Goal: Go to known website: Access a specific website the user already knows

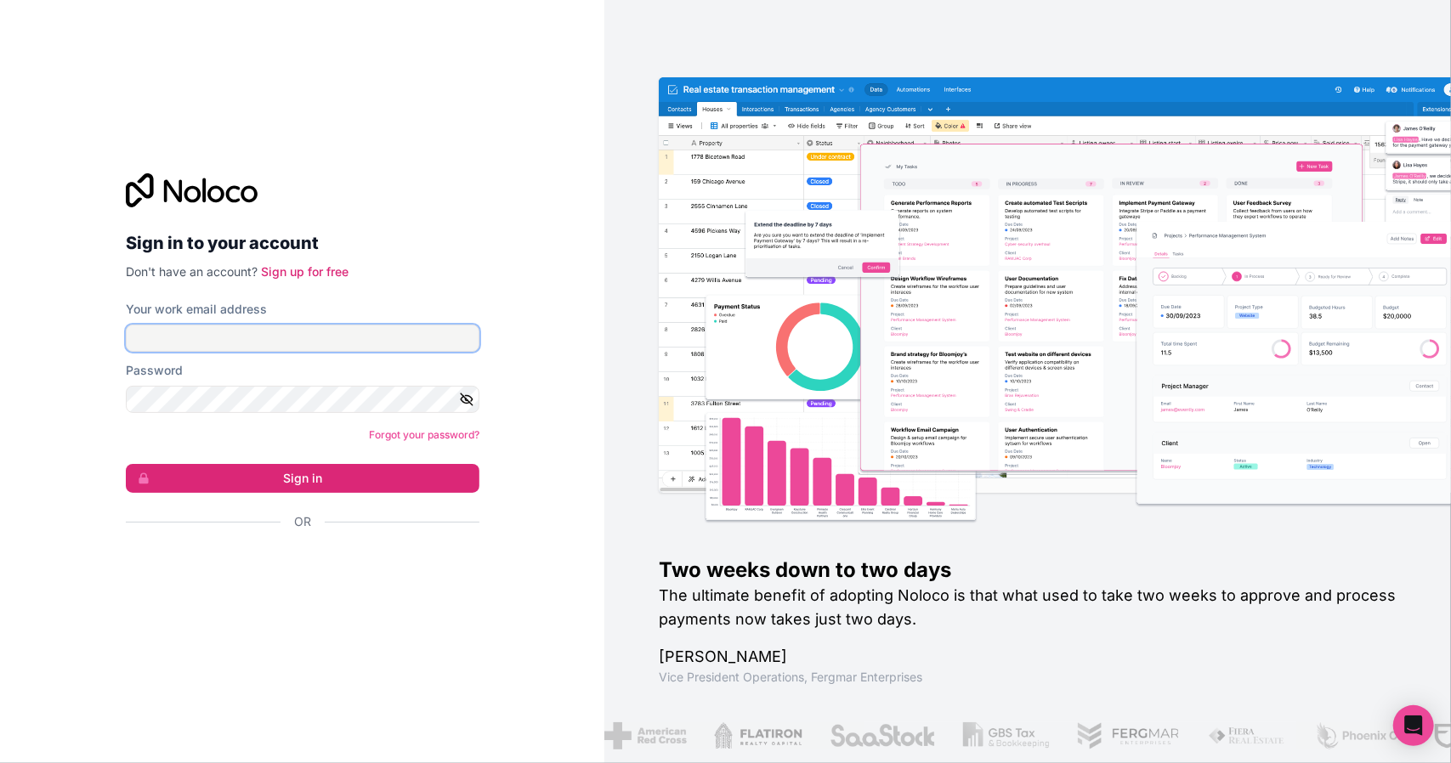
drag, startPoint x: 286, startPoint y: 344, endPoint x: 298, endPoint y: 344, distance: 11.1
click at [287, 343] on input "Your work email address" at bounding box center [303, 338] width 354 height 27
type input "[PERSON_NAME][EMAIL_ADDRESS][DOMAIN_NAME]"
click at [126, 464] on button "Sign in" at bounding box center [303, 478] width 354 height 29
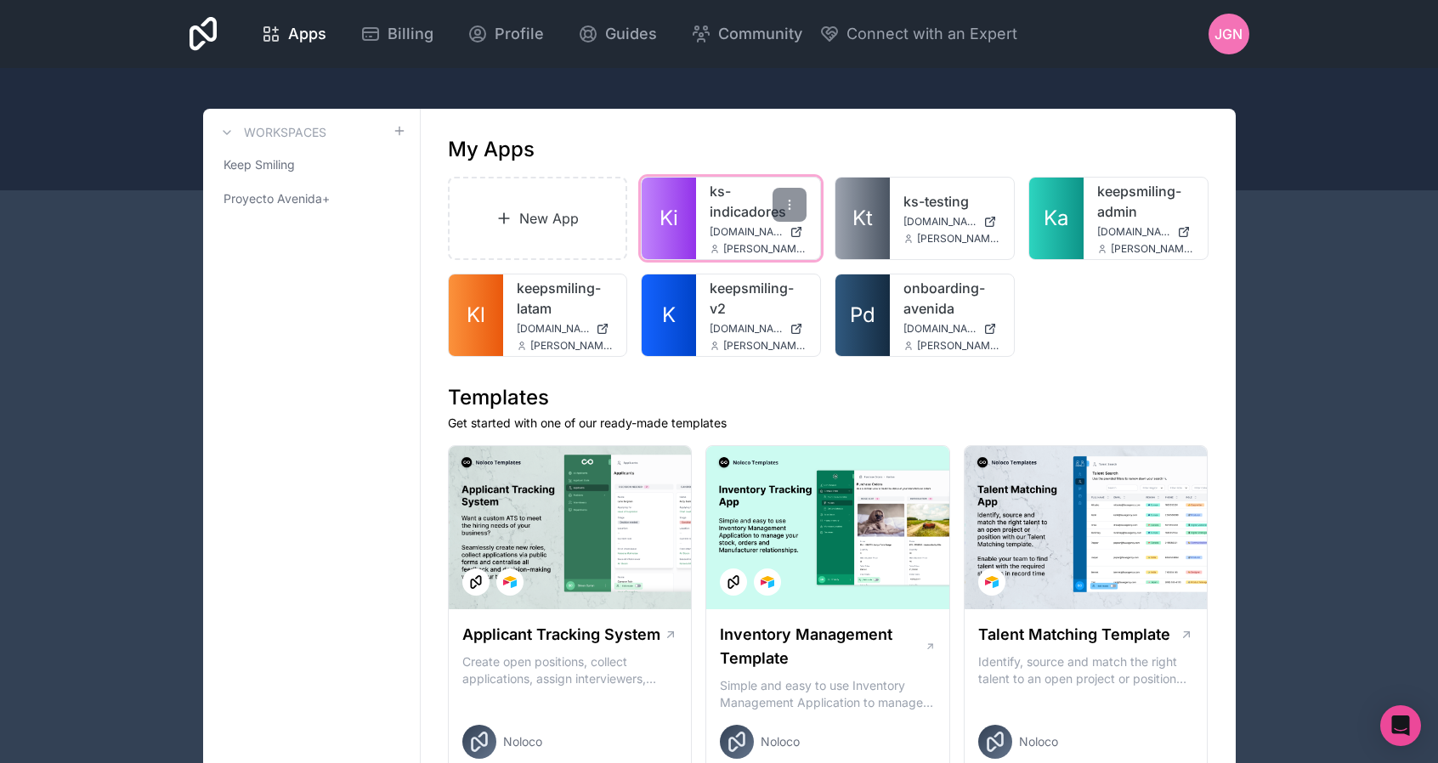
click at [700, 203] on div "ks-indicadores [DOMAIN_NAME] [PERSON_NAME][EMAIL_ADDRESS][DOMAIN_NAME]" at bounding box center [758, 219] width 124 height 82
click at [741, 201] on link "ks-indicadores" at bounding box center [758, 201] width 97 height 41
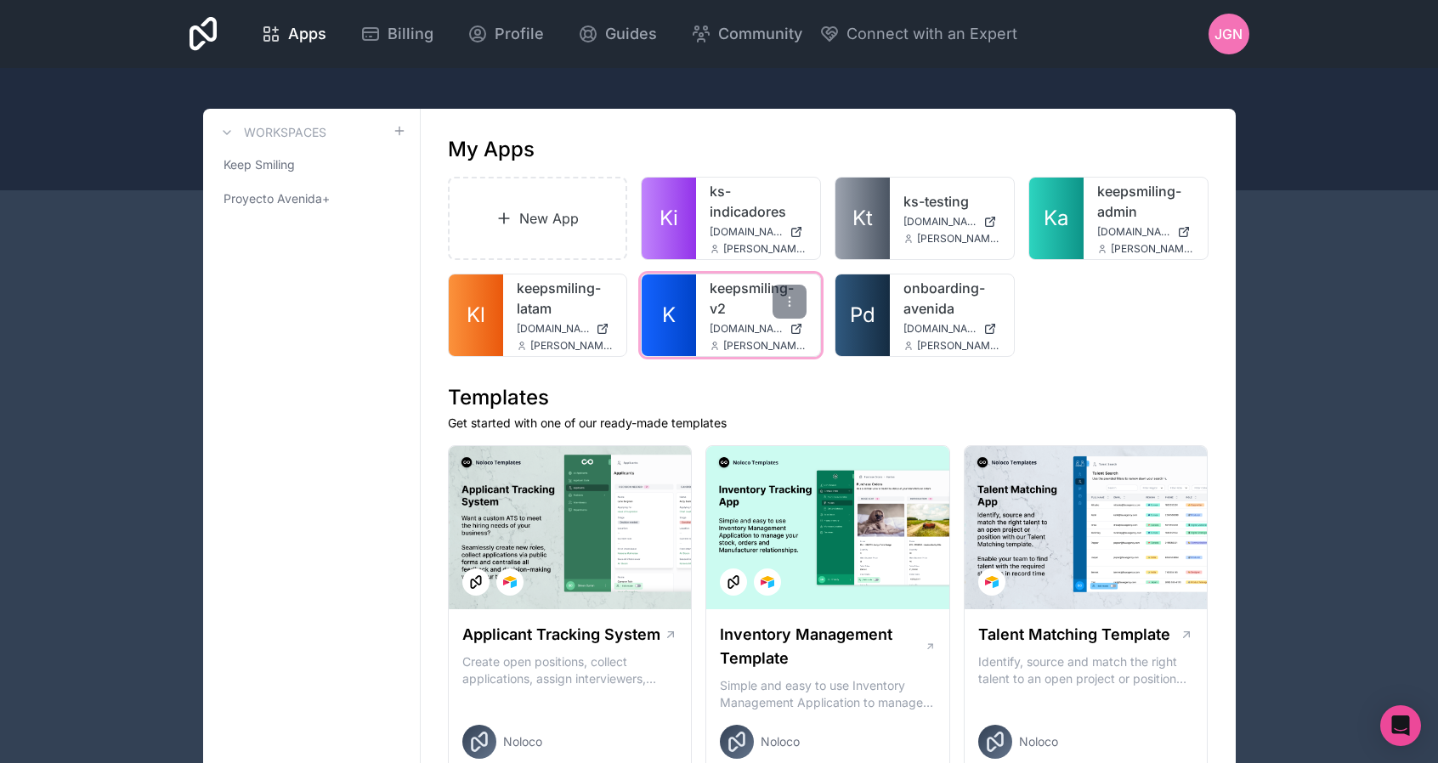
click at [721, 287] on link "keepsmiling-v2" at bounding box center [758, 298] width 97 height 41
